Goal: Navigation & Orientation: Find specific page/section

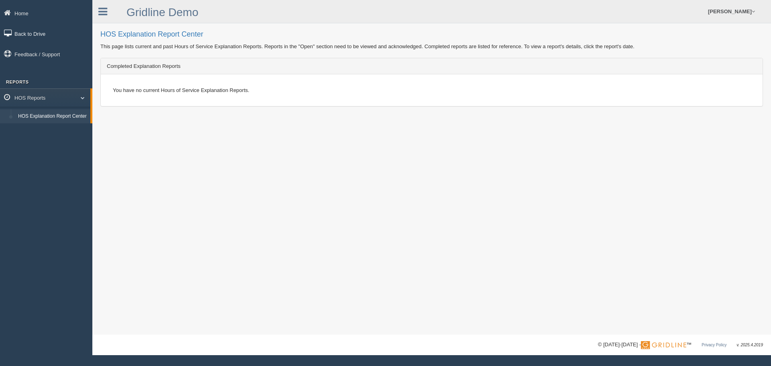
click at [30, 33] on link "Back to Drive" at bounding box center [46, 33] width 92 height 18
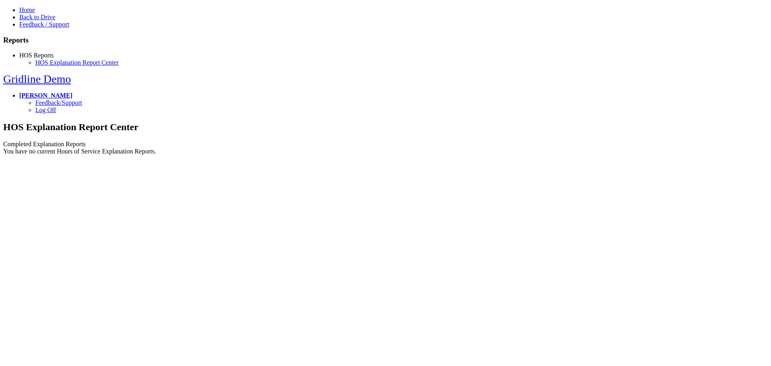
click at [72, 92] on link "[PERSON_NAME]" at bounding box center [45, 95] width 53 height 7
click at [30, 20] on link "Back to Drive" at bounding box center [37, 17] width 36 height 7
